Goal: Information Seeking & Learning: Learn about a topic

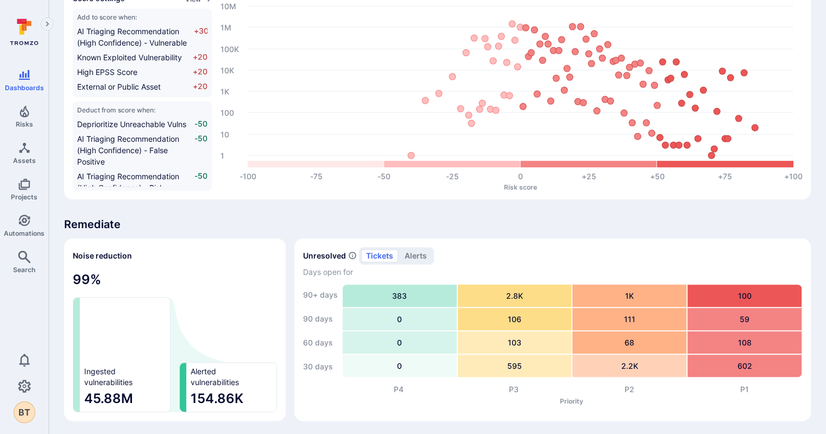
scroll to position [394, 0]
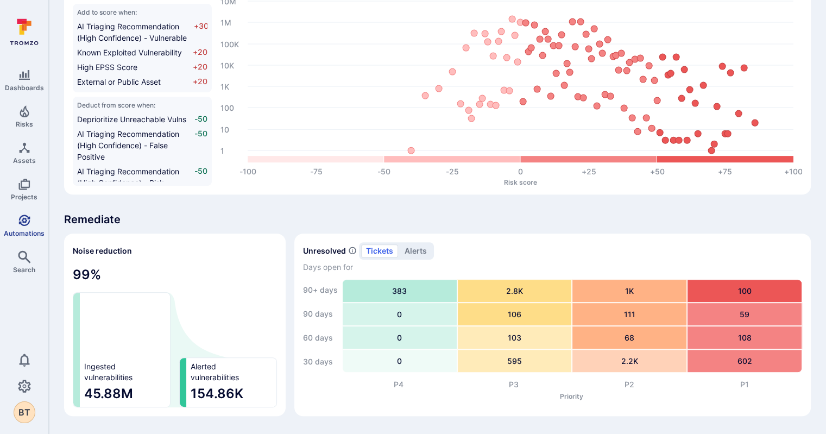
click at [30, 225] on icon "Automations" at bounding box center [24, 220] width 13 height 13
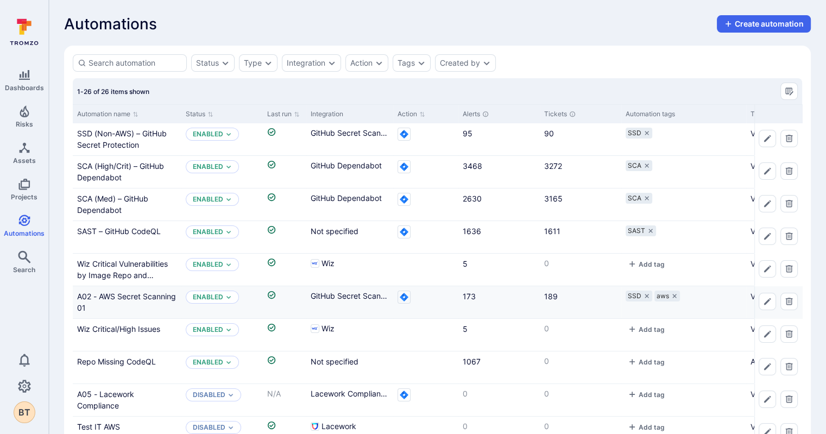
click at [119, 301] on div "A02 - AWS Secret Scanning 01" at bounding box center [127, 302] width 100 height 23
click at [117, 296] on link "A02 - AWS Secret Scanning 01" at bounding box center [126, 302] width 99 height 21
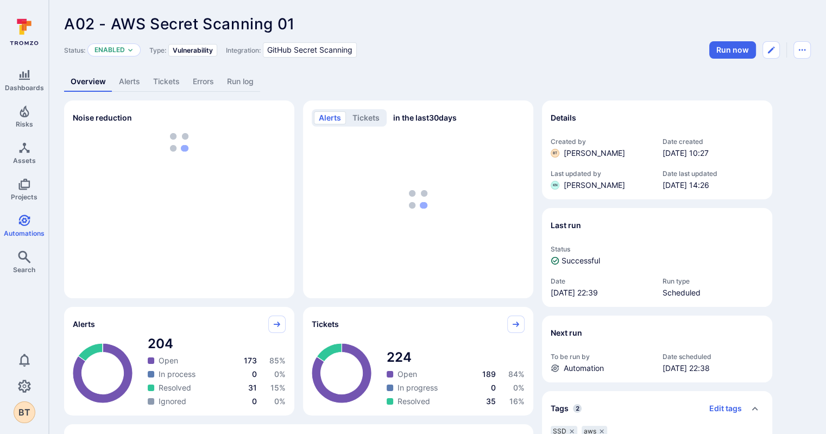
click at [165, 73] on link "Tickets" at bounding box center [167, 82] width 40 height 20
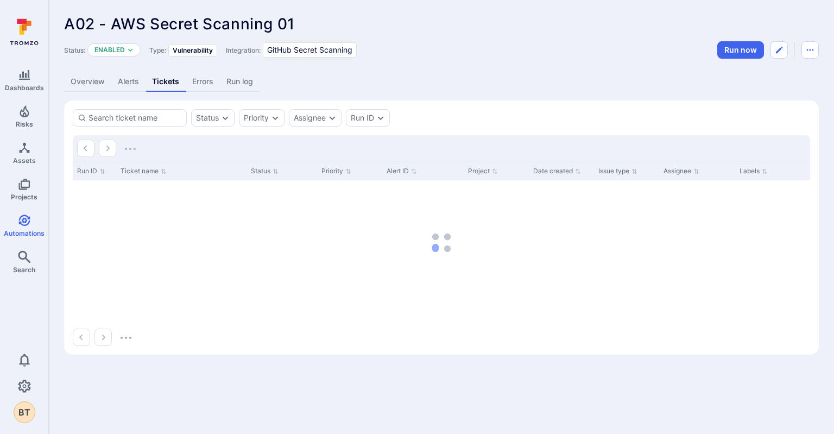
click at [98, 77] on link "Overview" at bounding box center [87, 82] width 47 height 20
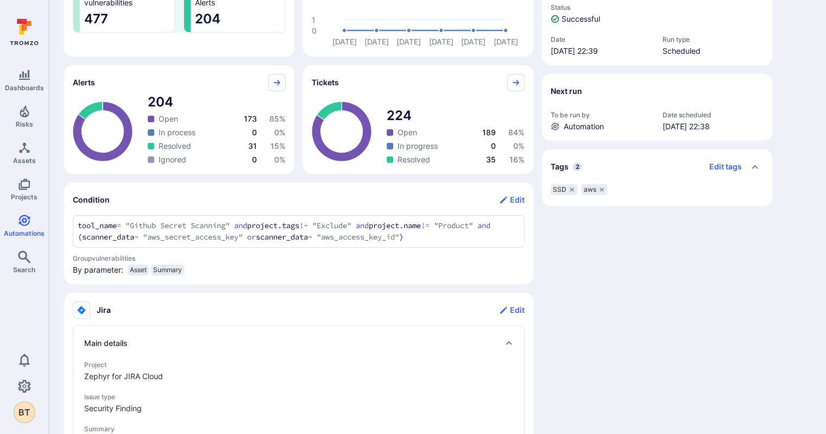
scroll to position [251, 0]
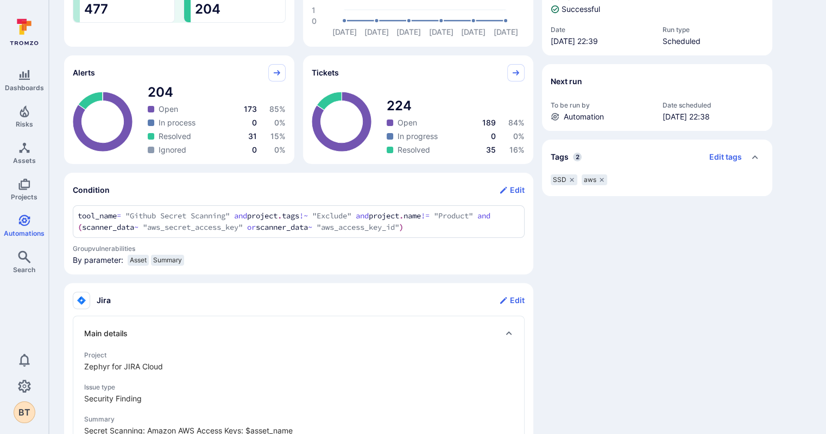
click at [446, 245] on section "Condition Edit tool_name = "Github Secret Scanning" and project.tags !~ "Exclud…" at bounding box center [298, 224] width 469 height 102
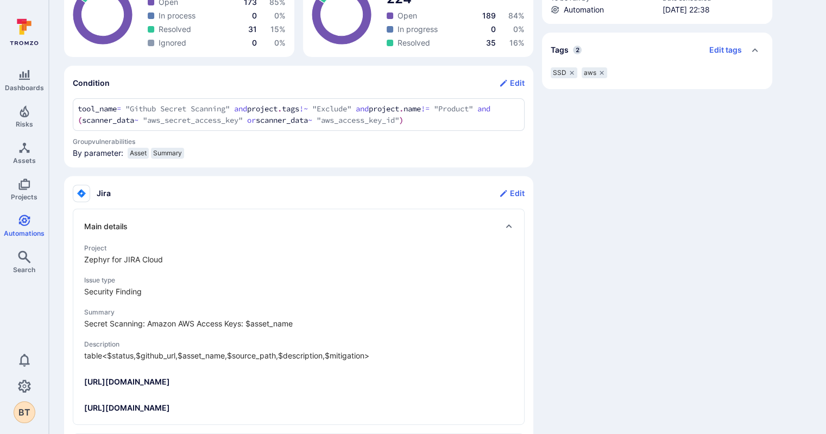
scroll to position [358, 0]
click at [367, 138] on span "Group vulnerabilities" at bounding box center [299, 142] width 452 height 8
